Goal: Communication & Community: Share content

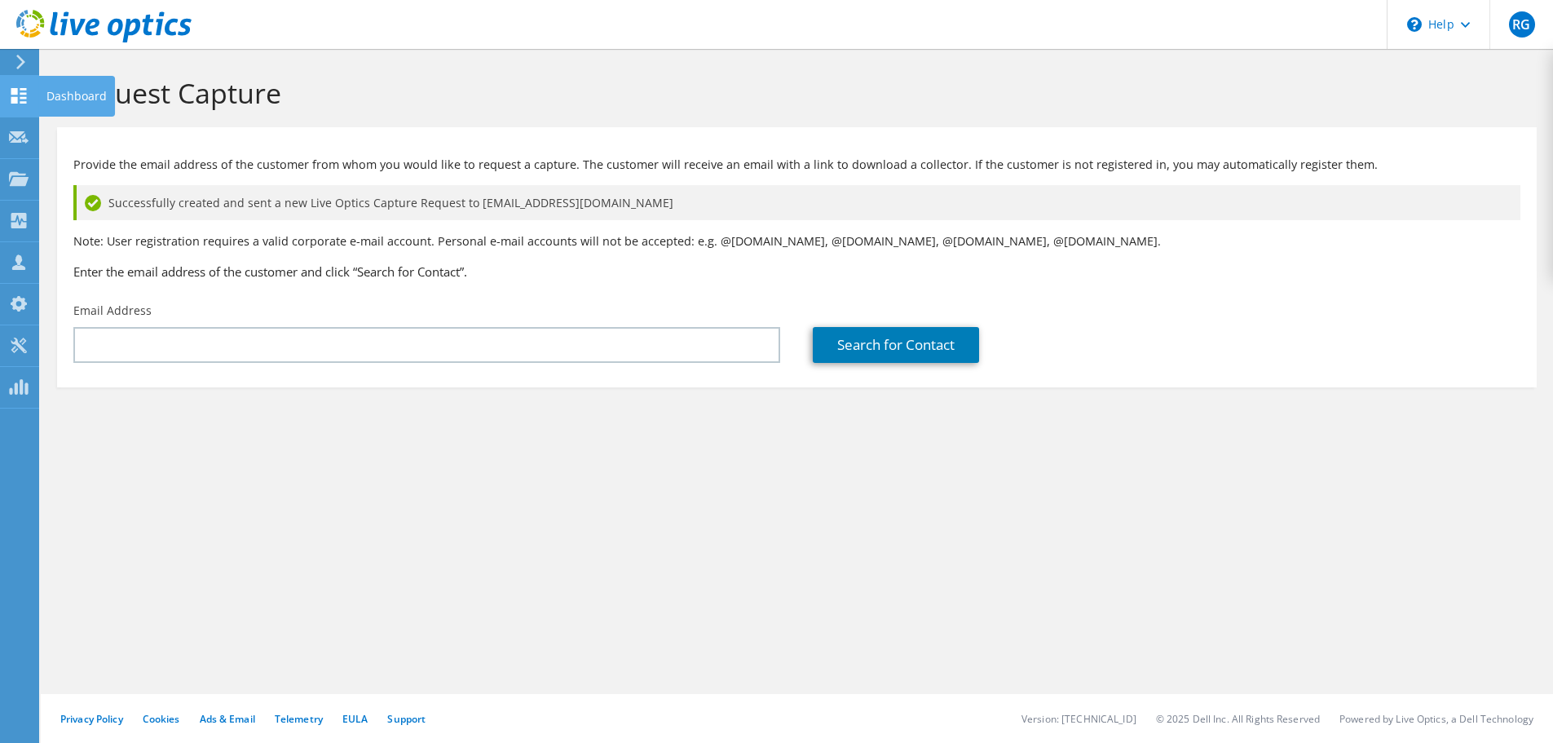
click at [23, 88] on icon at bounding box center [19, 95] width 20 height 15
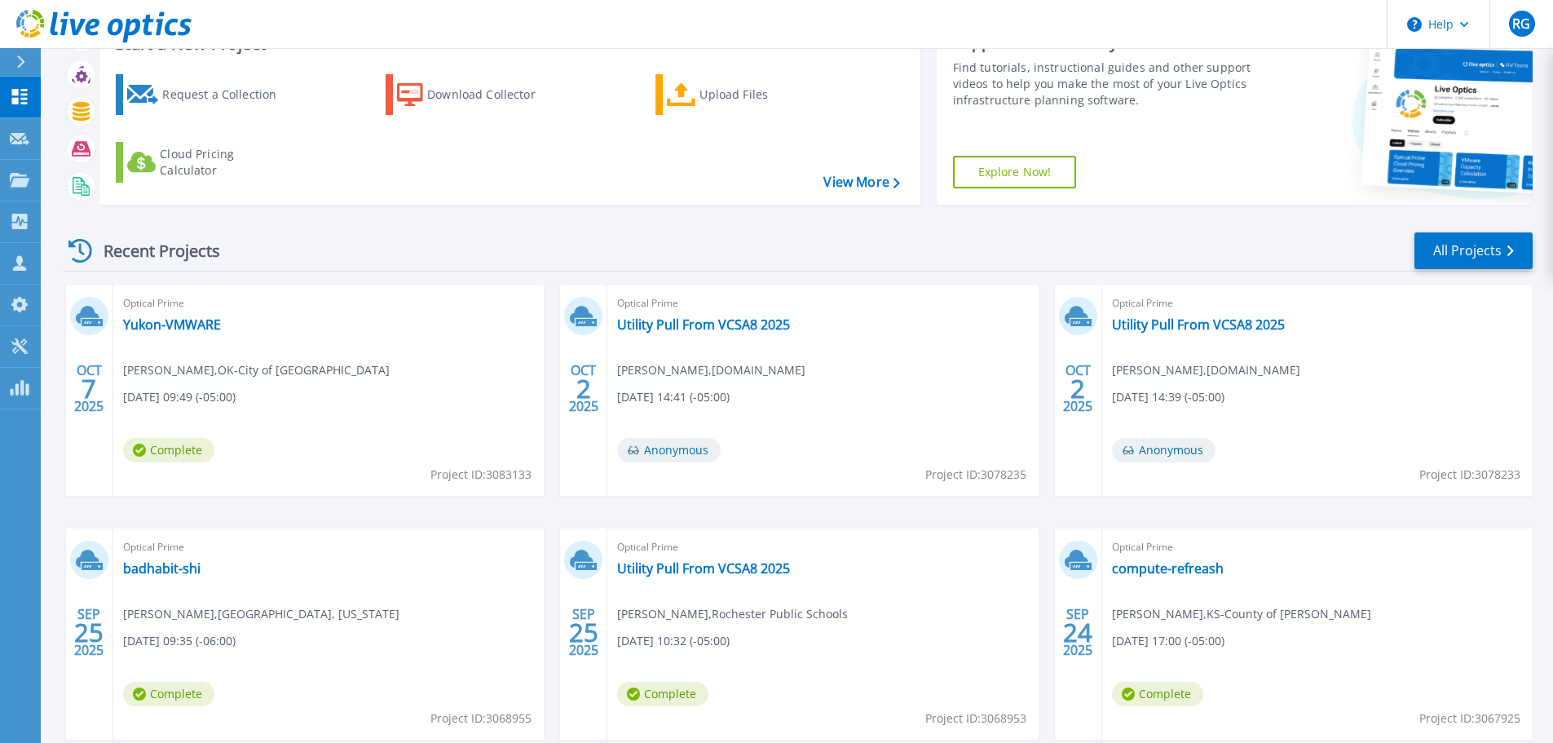
scroll to position [161, 0]
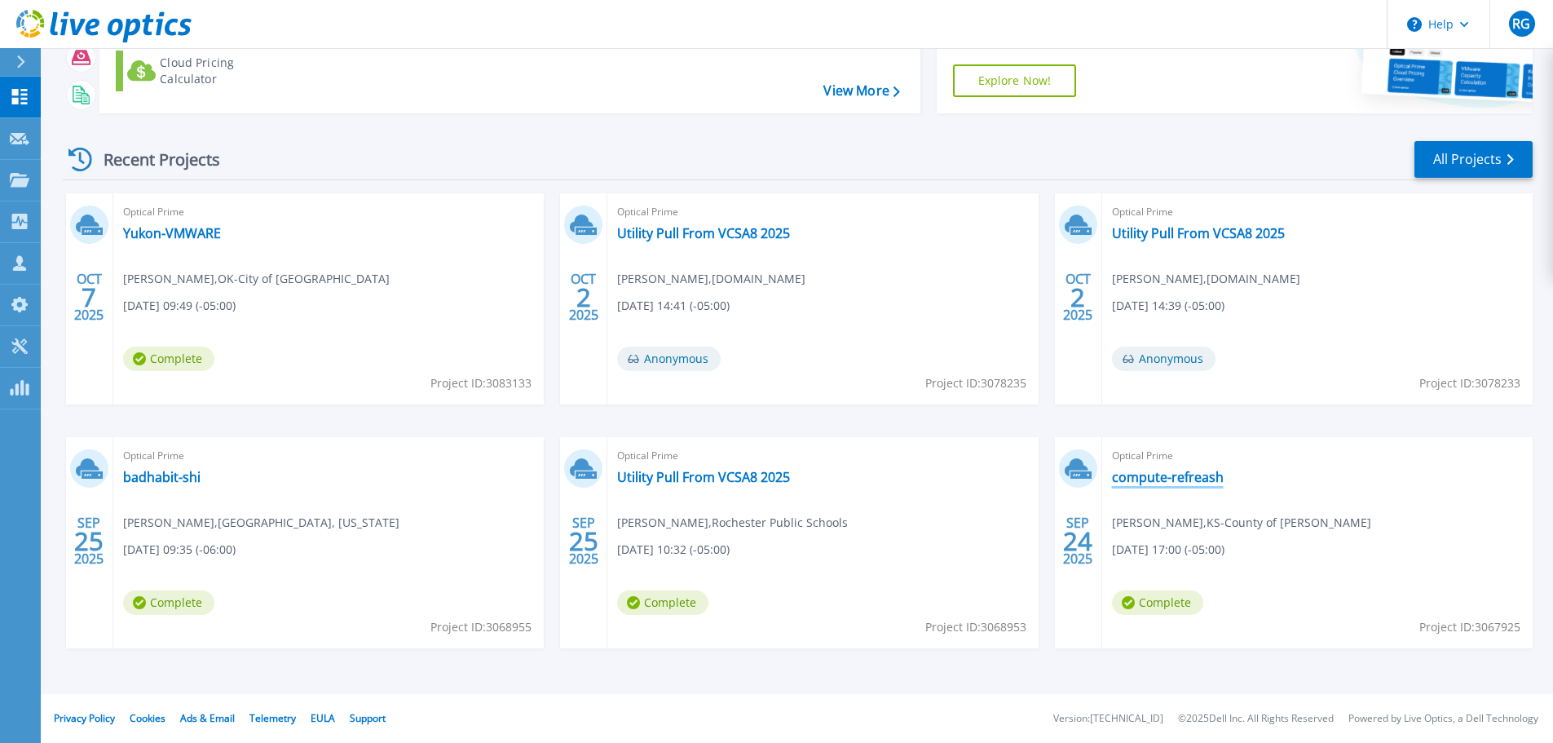
click at [1159, 474] on link "compute-refreash" at bounding box center [1168, 477] width 112 height 16
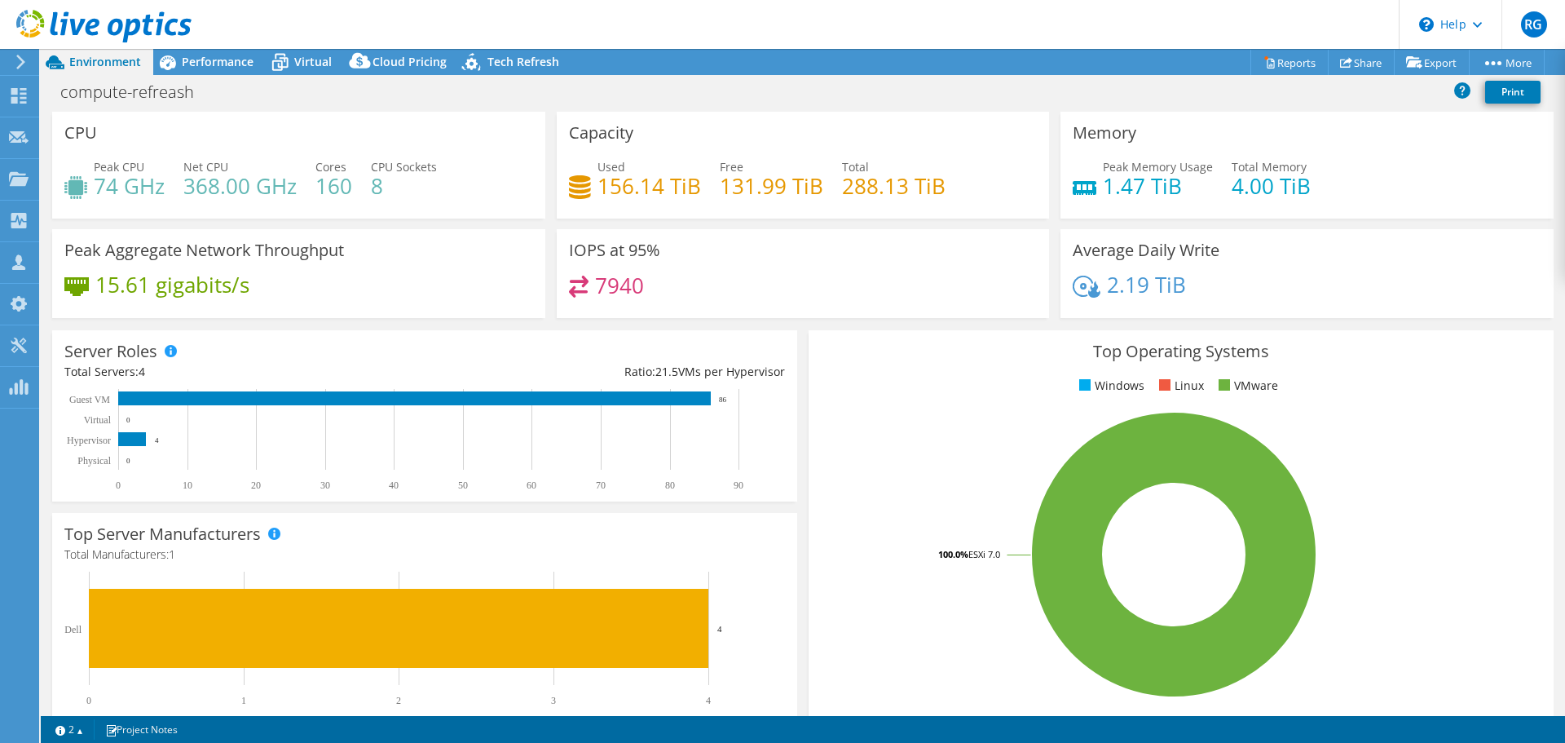
select select "USD"
click at [1349, 61] on link "Share" at bounding box center [1361, 62] width 67 height 25
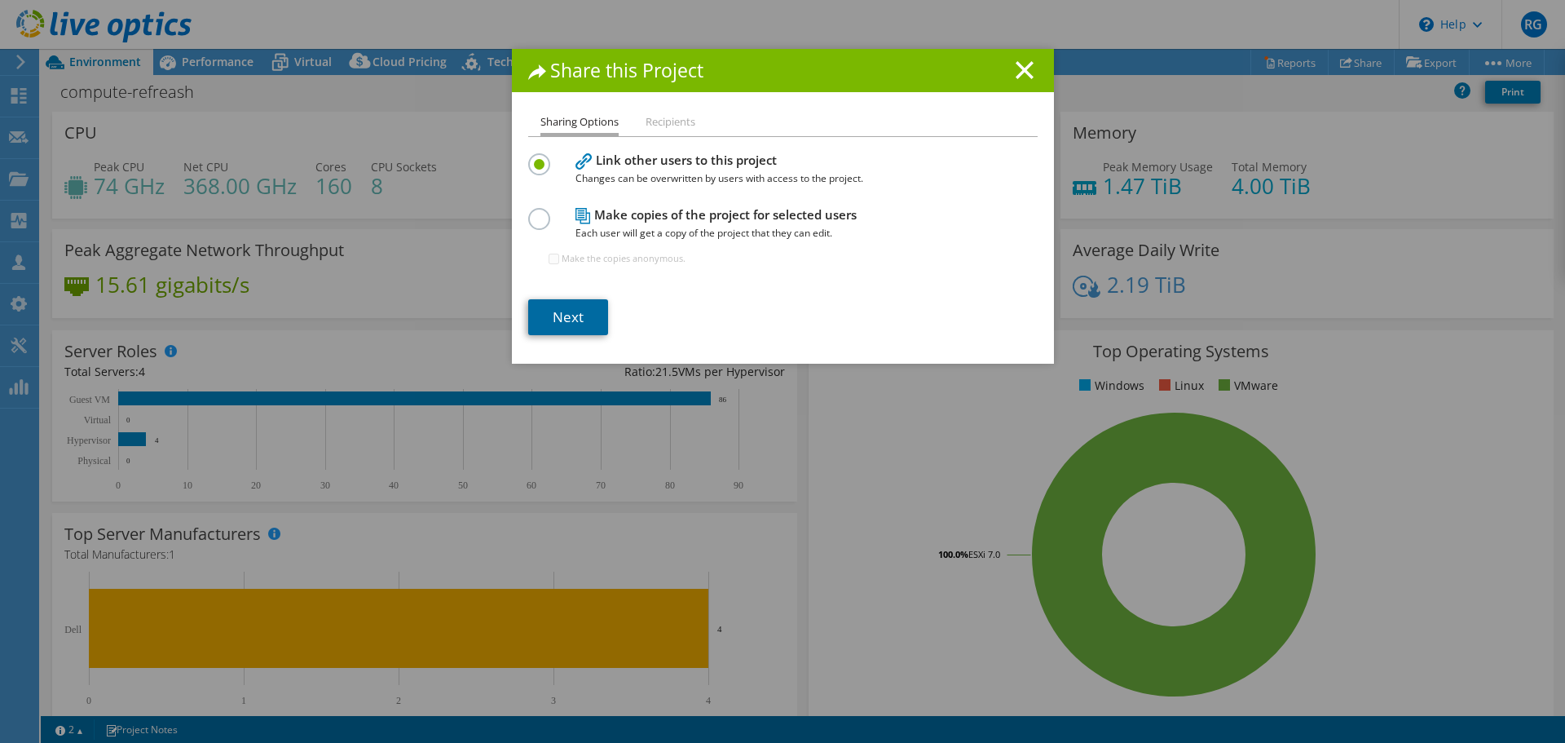
click at [571, 316] on link "Next" at bounding box center [568, 317] width 80 height 36
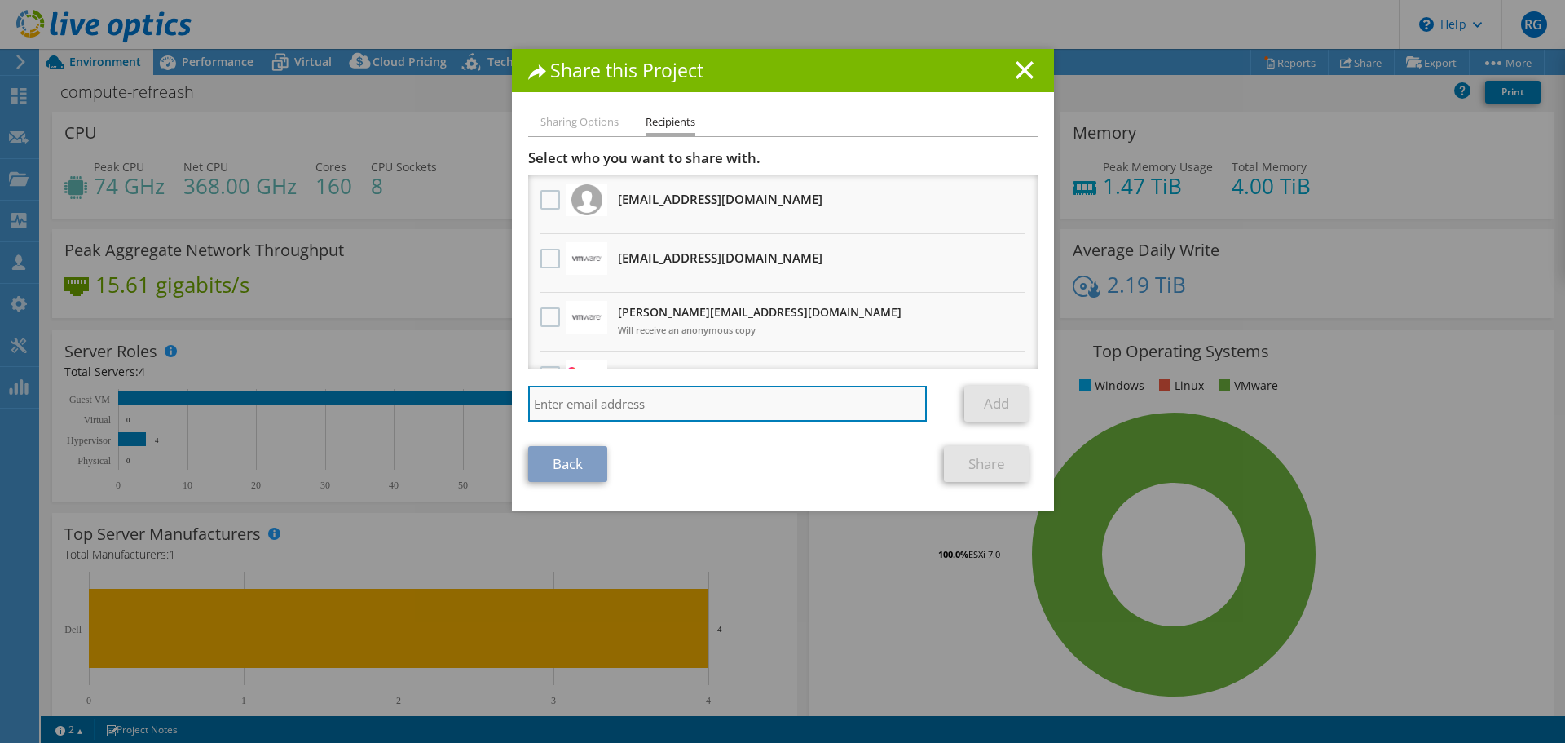
click at [553, 397] on input "search" at bounding box center [727, 404] width 399 height 36
paste input "[PERSON_NAME] <[EMAIL_ADDRESS][DOMAIN_NAME]>"
type input "[EMAIL_ADDRESS][DOMAIN_NAME]"
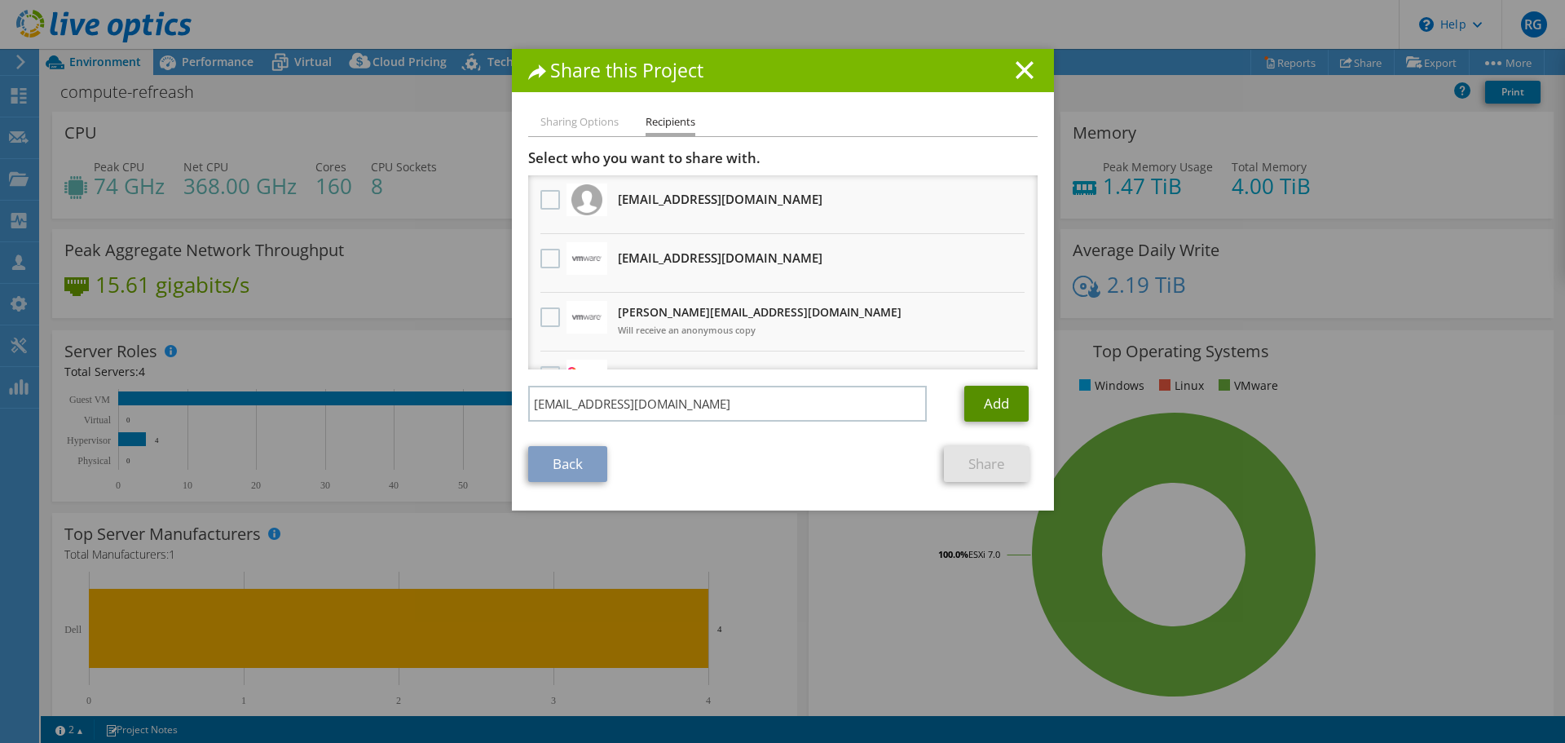
click at [978, 406] on link "Add" at bounding box center [996, 404] width 64 height 36
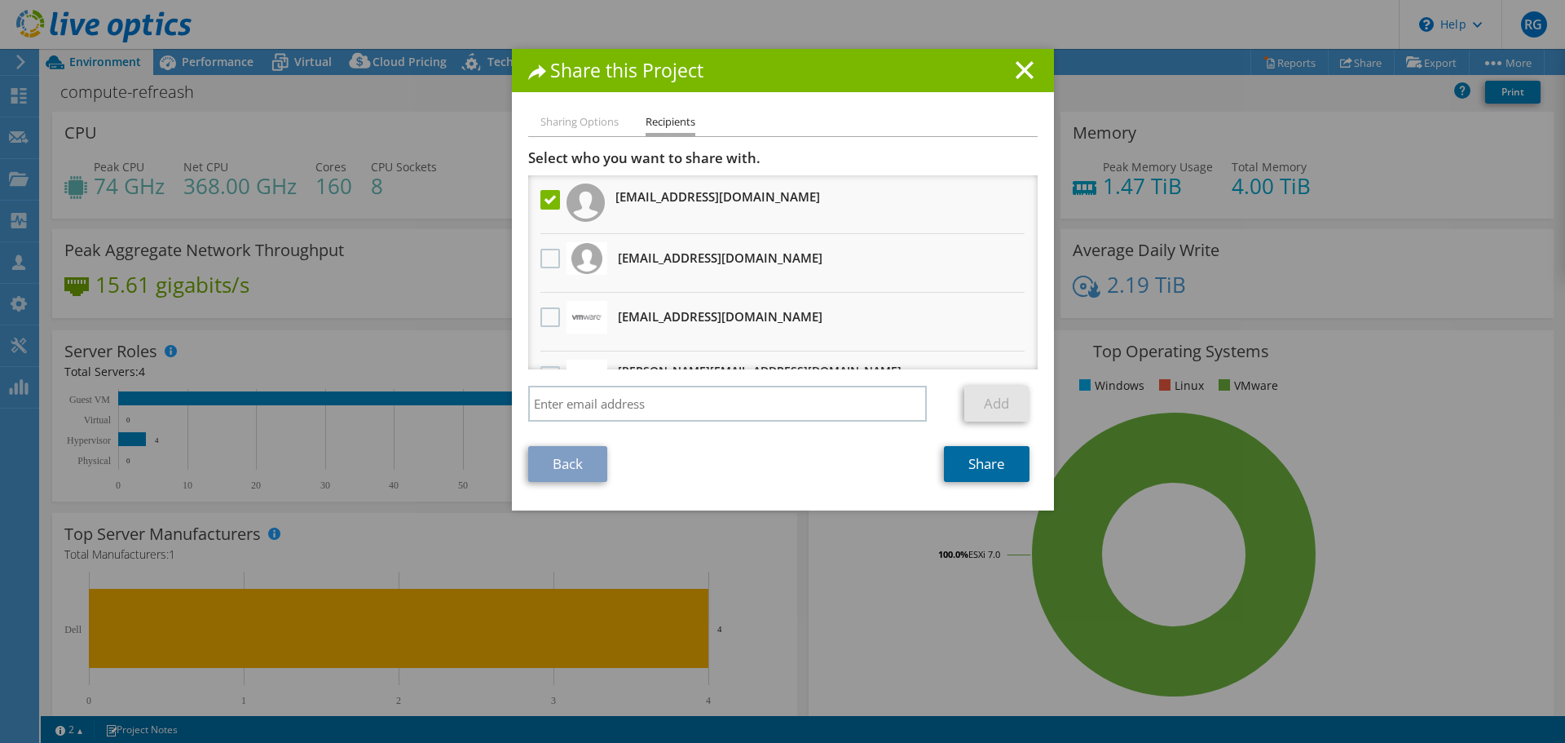
click at [991, 465] on link "Share" at bounding box center [987, 464] width 86 height 36
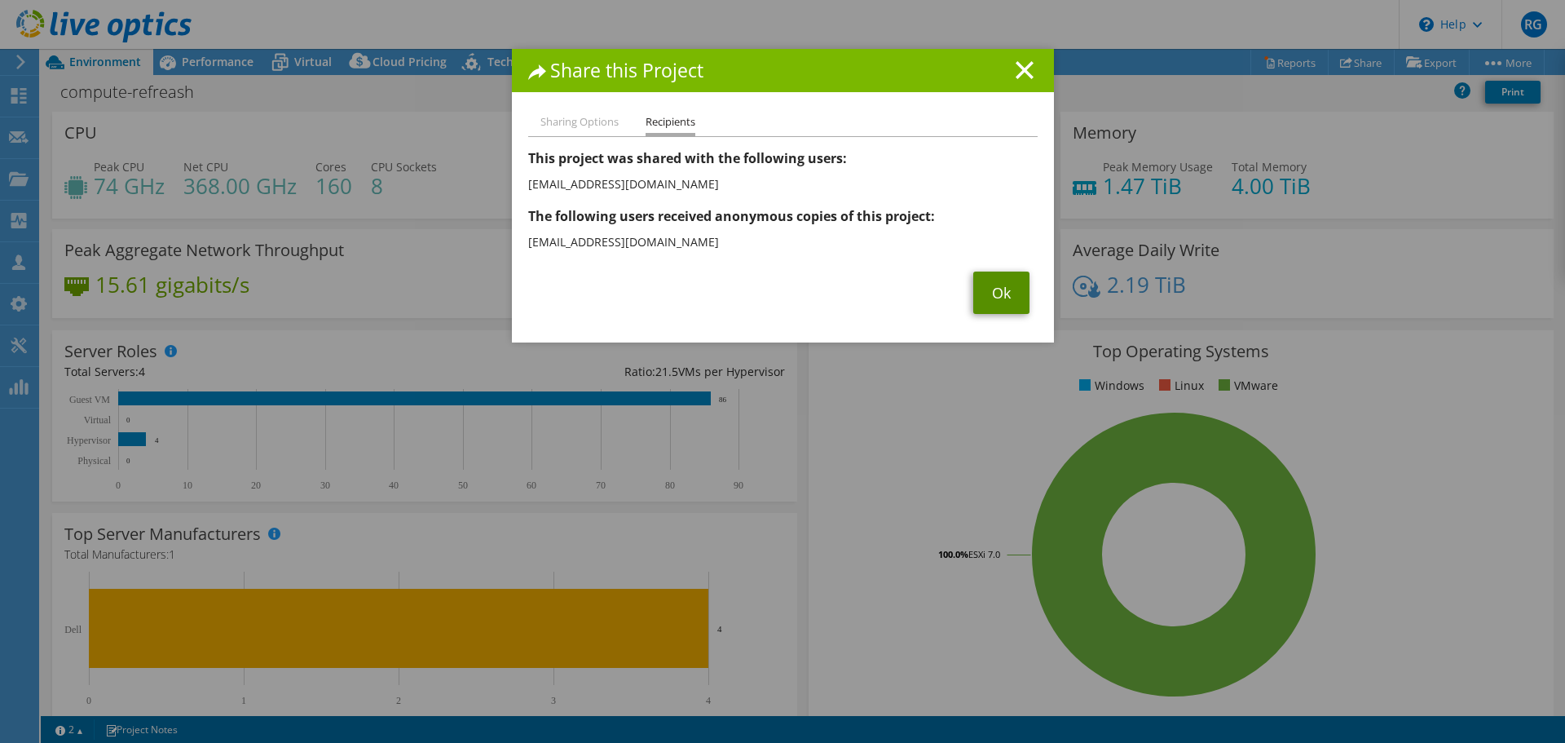
click at [995, 291] on link "Ok" at bounding box center [1001, 292] width 56 height 42
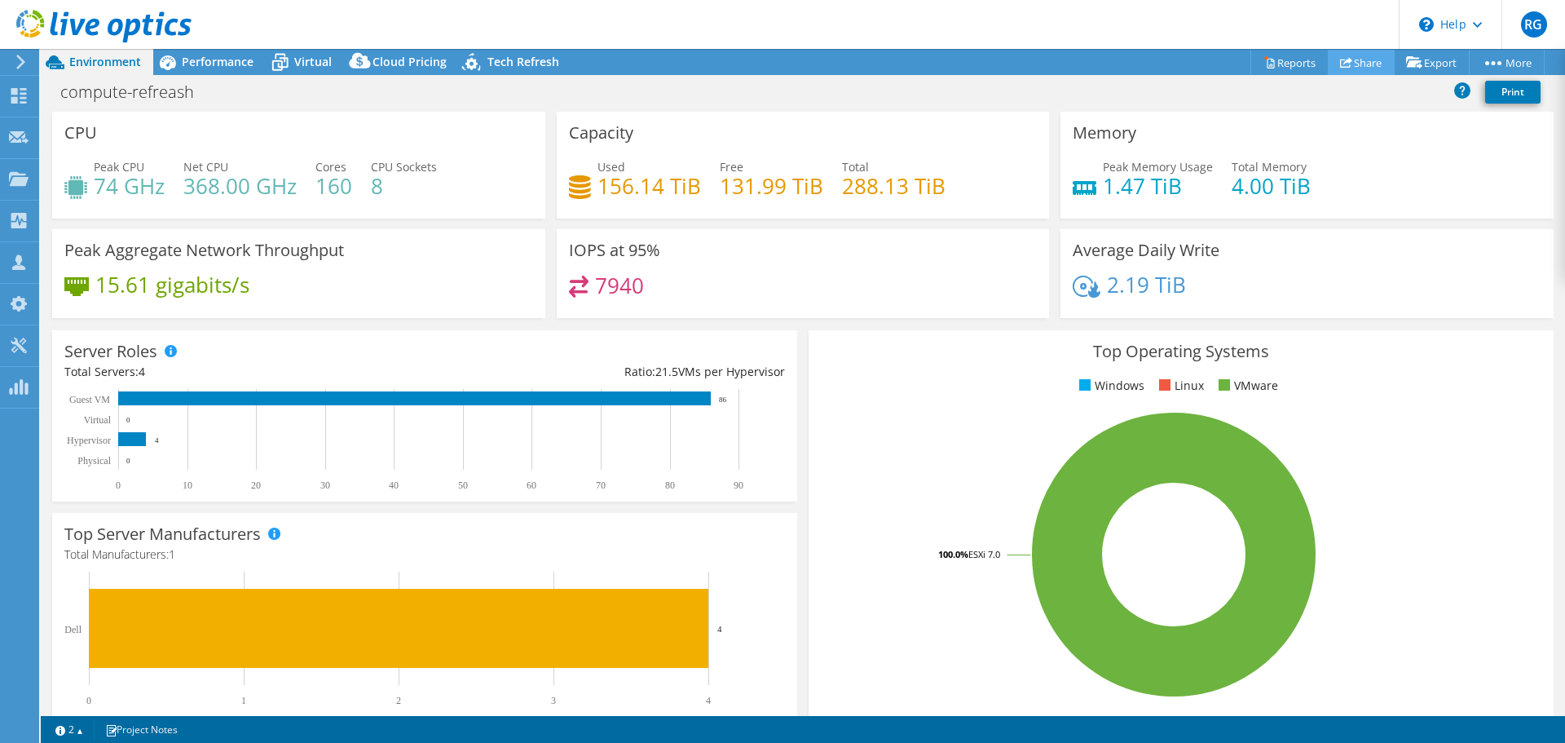
click at [1353, 64] on link "Share" at bounding box center [1361, 62] width 67 height 25
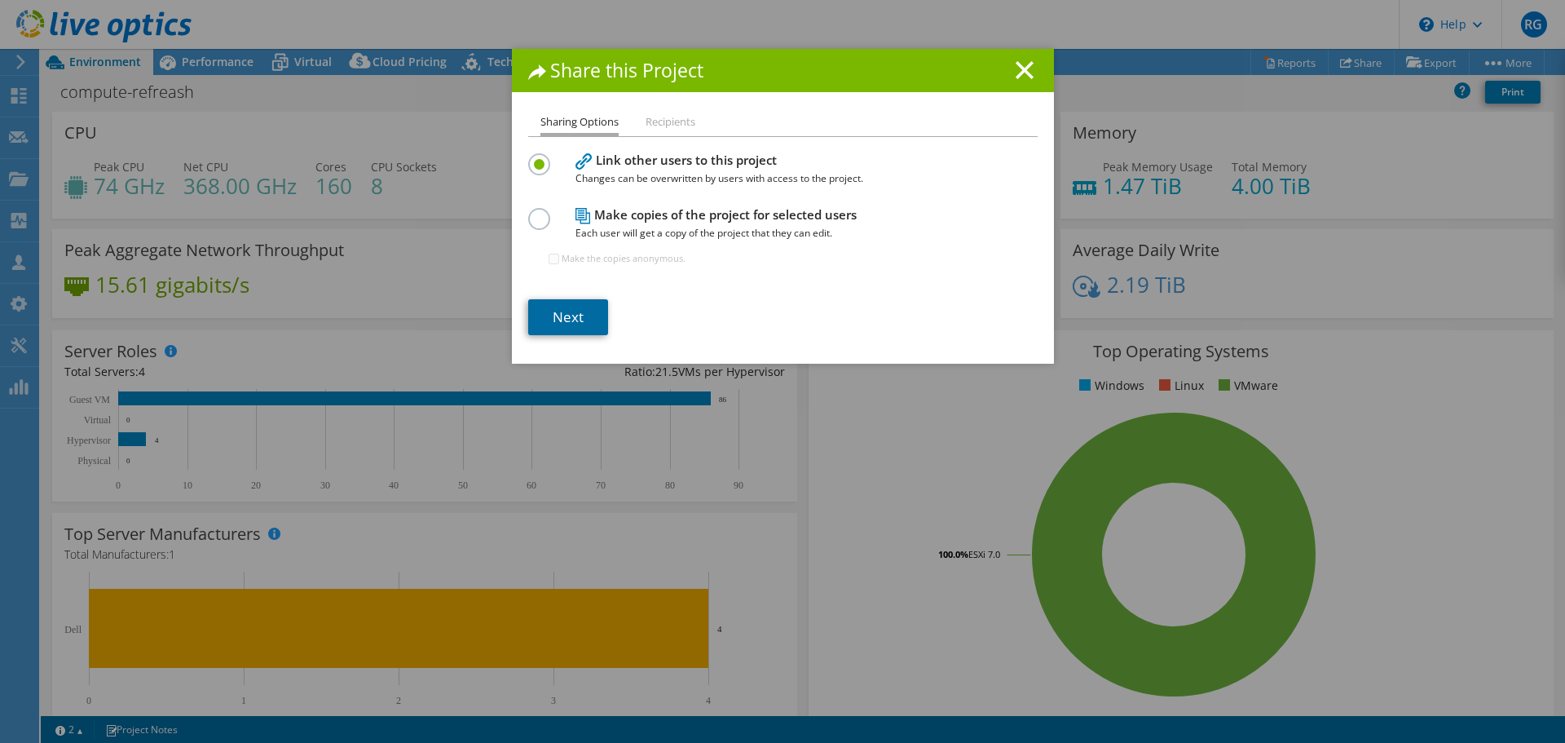
click at [583, 319] on link "Next" at bounding box center [568, 317] width 80 height 36
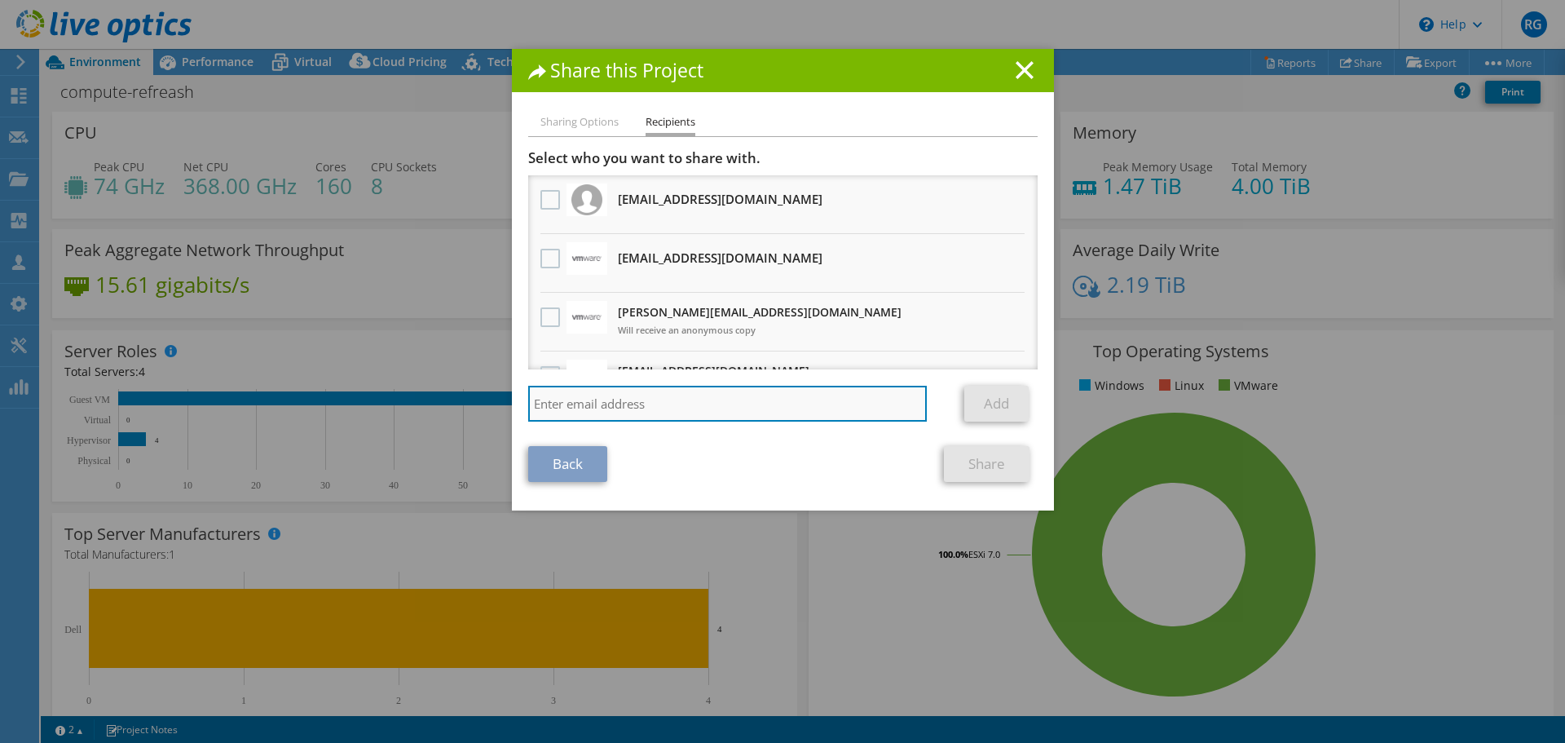
click at [541, 403] on input "search" at bounding box center [727, 404] width 399 height 36
paste input "[PERSON_NAME] <[EMAIL_ADDRESS][DOMAIN_NAME]>"
type input "[EMAIL_ADDRESS][DOMAIN_NAME]"
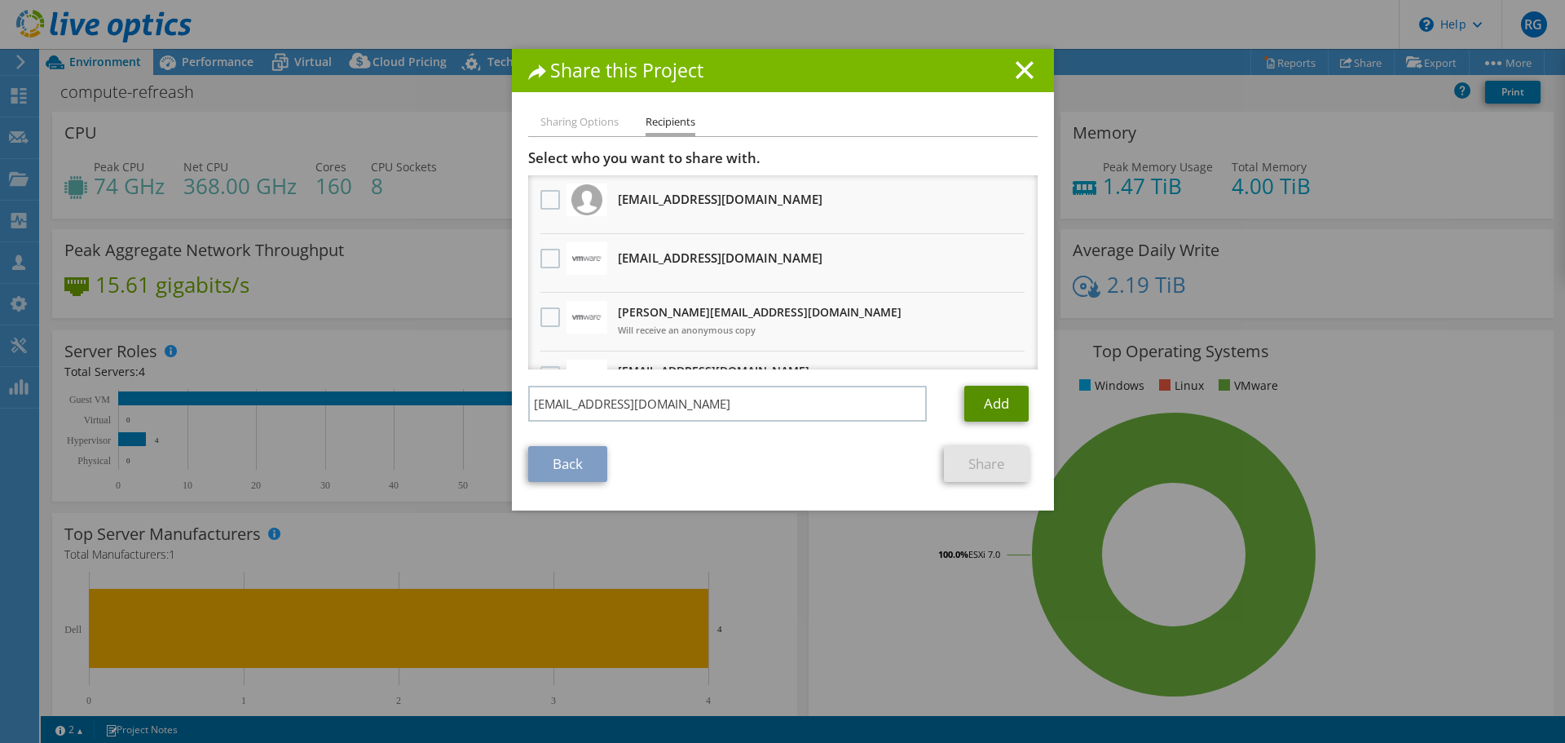
click at [993, 406] on link "Add" at bounding box center [996, 404] width 64 height 36
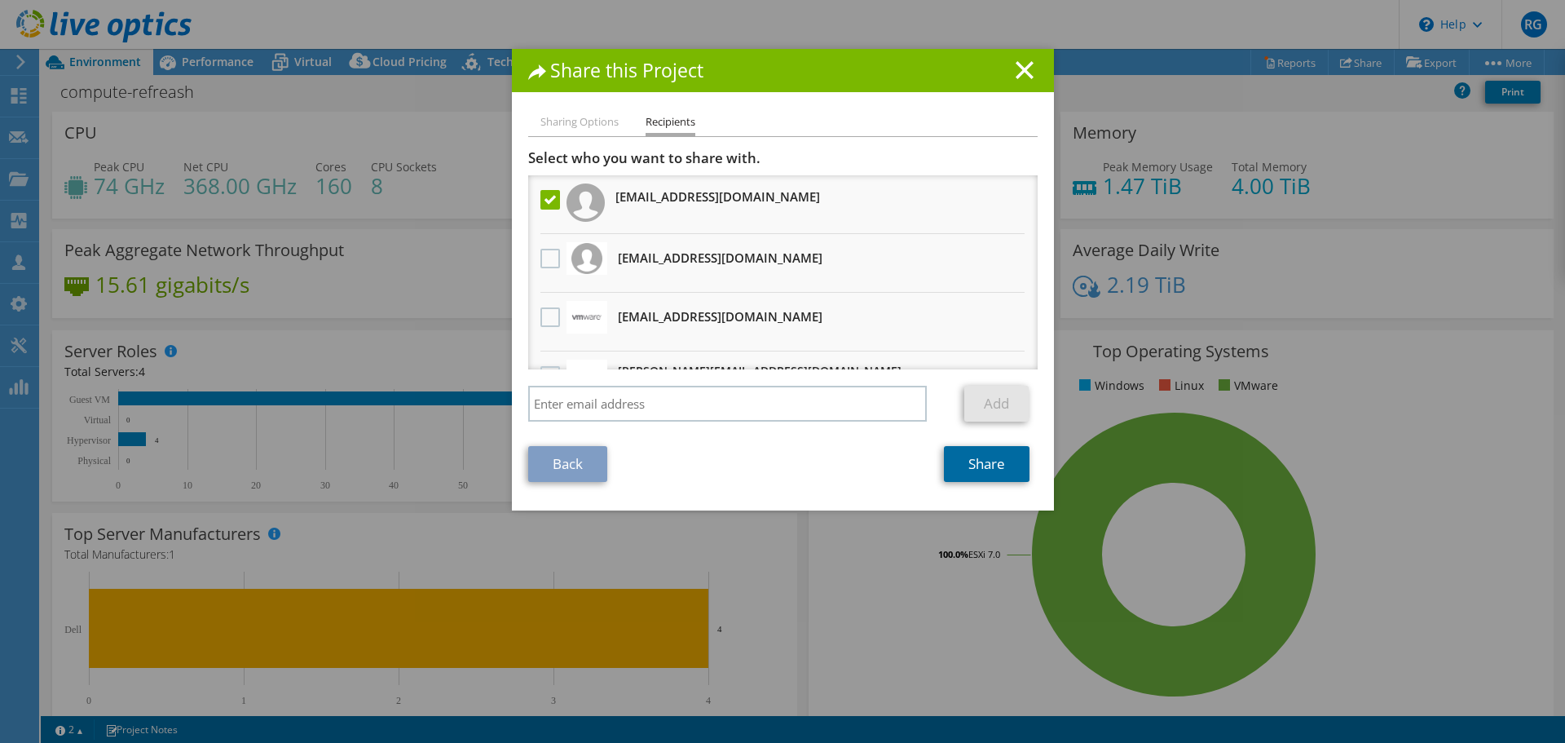
click at [968, 465] on link "Share" at bounding box center [987, 464] width 86 height 36
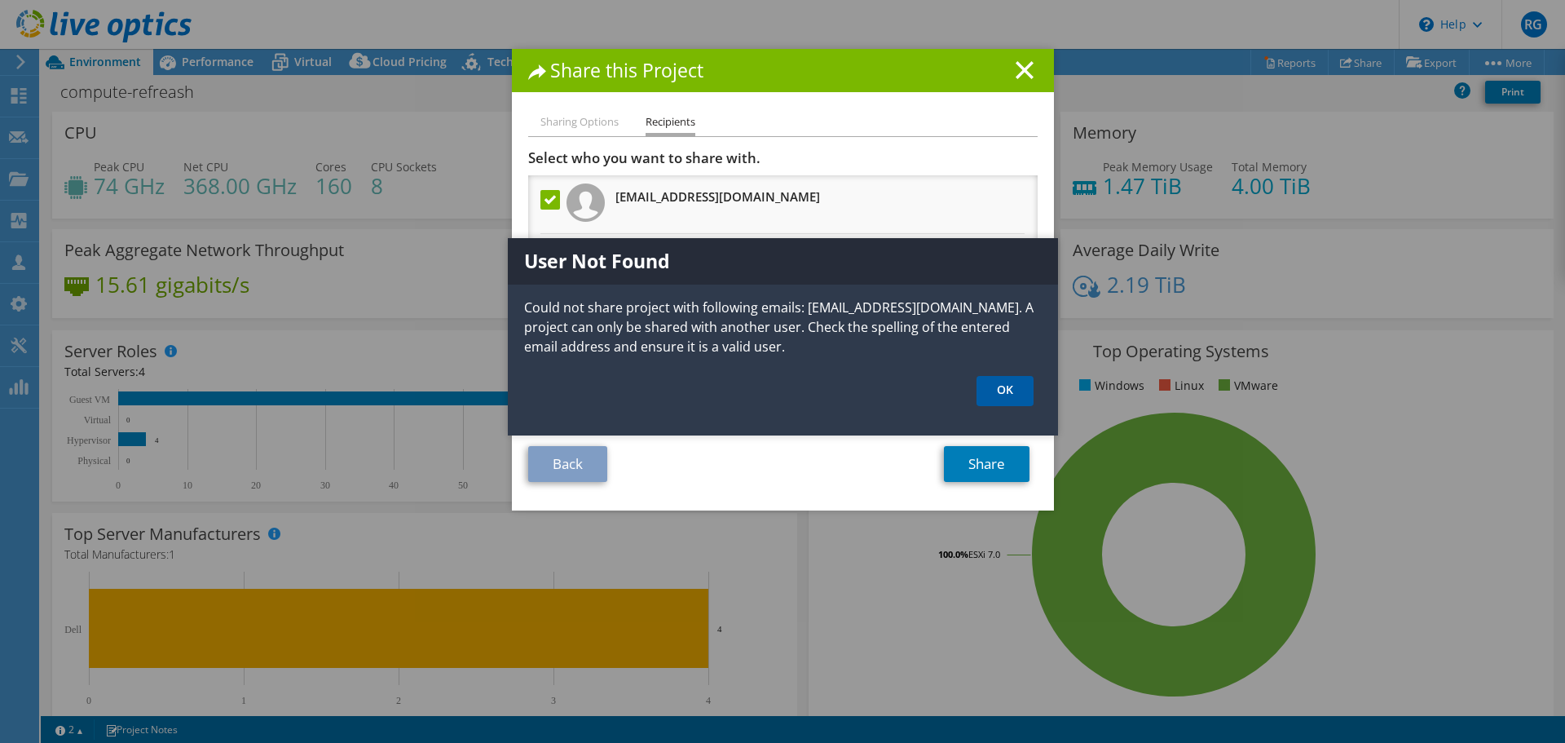
click at [990, 392] on link "OK" at bounding box center [1004, 391] width 57 height 30
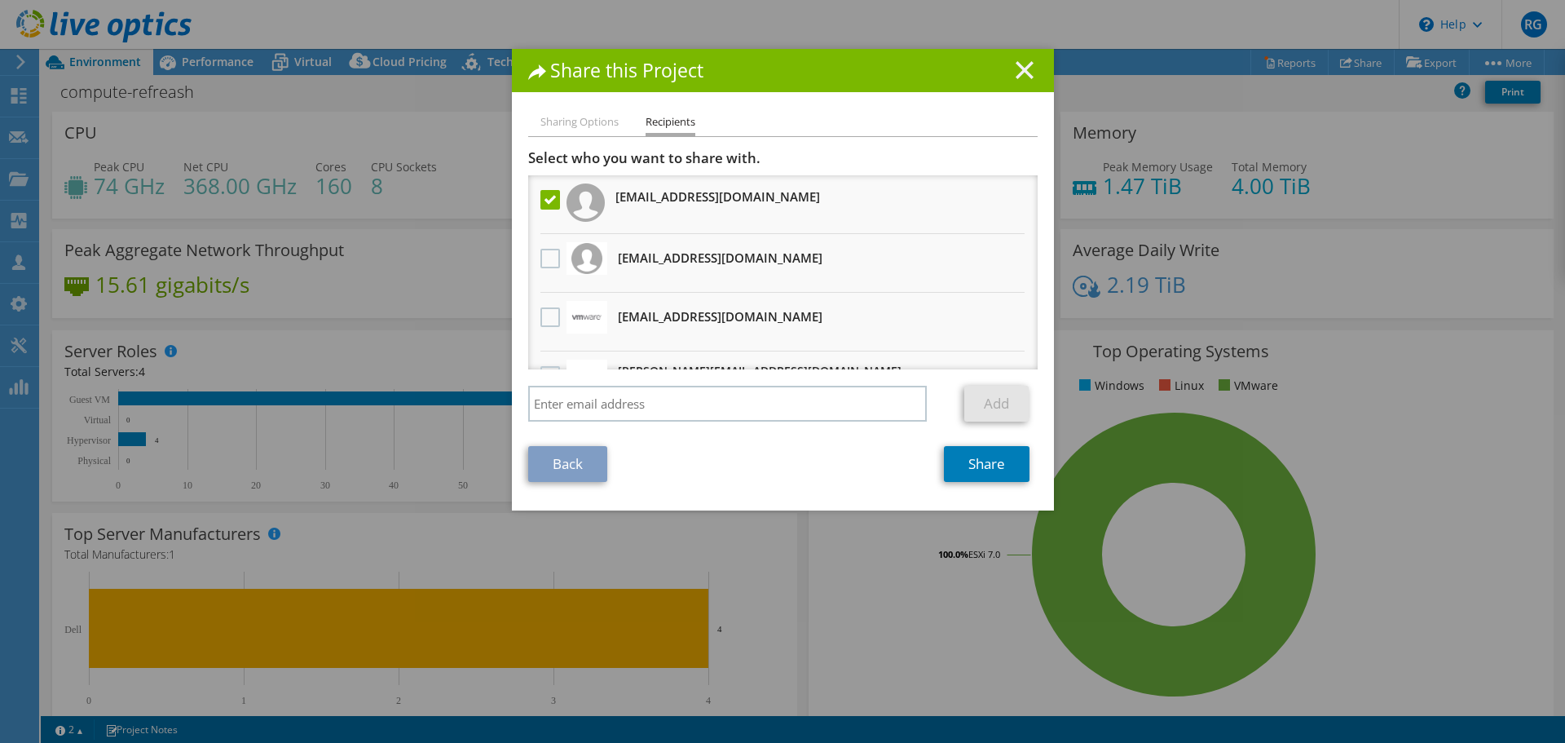
click at [1016, 68] on line at bounding box center [1024, 70] width 16 height 16
